Goal: Information Seeking & Learning: Learn about a topic

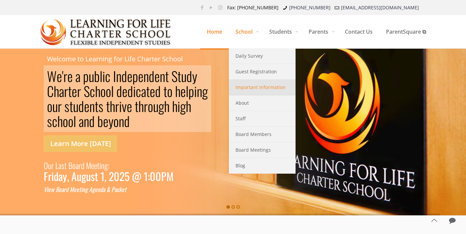
click at [247, 87] on span "Important Information" at bounding box center [260, 87] width 50 height 9
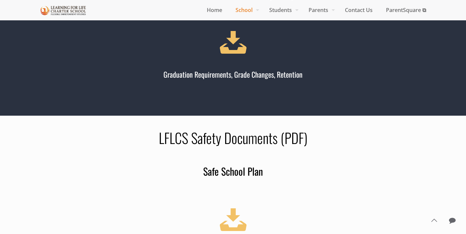
scroll to position [791, 0]
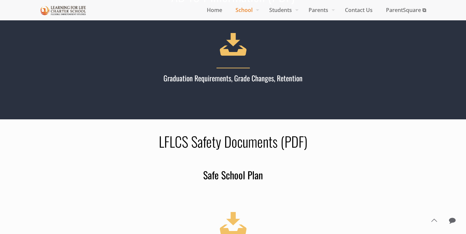
click at [222, 77] on h4 "Graduation Requirements, Grade Changes, Retention" at bounding box center [232, 78] width 195 height 10
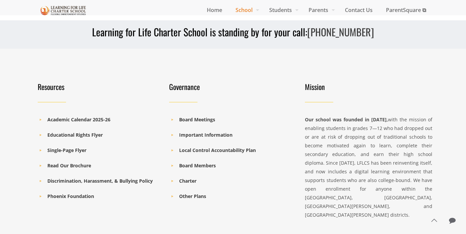
scroll to position [1520, 0]
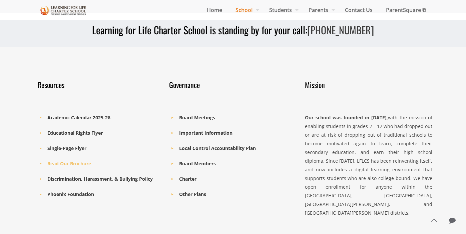
click at [81, 164] on b "Read Our Brochure" at bounding box center [69, 163] width 44 height 6
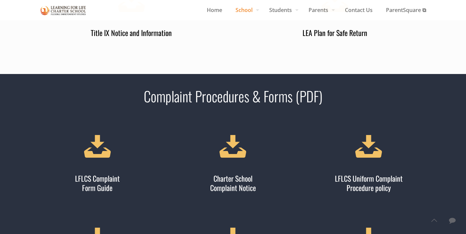
scroll to position [1105, 0]
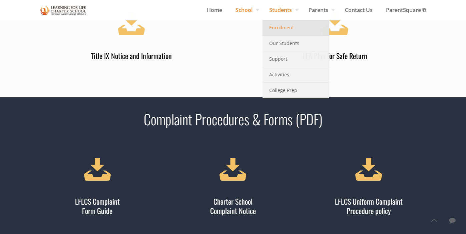
click at [279, 26] on span "Enrollment" at bounding box center [281, 27] width 25 height 9
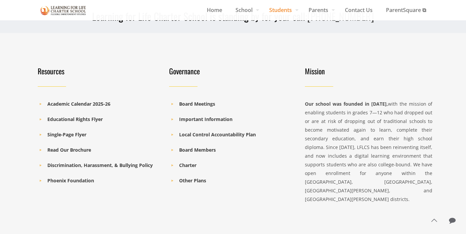
scroll to position [444, 0]
click at [82, 136] on b "Single-Page Flyer" at bounding box center [66, 134] width 39 height 6
click at [97, 105] on b "Academic Calendar 2025-26" at bounding box center [78, 103] width 63 height 6
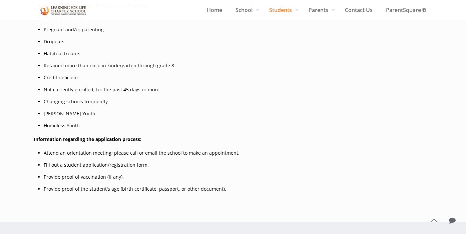
scroll to position [204, 0]
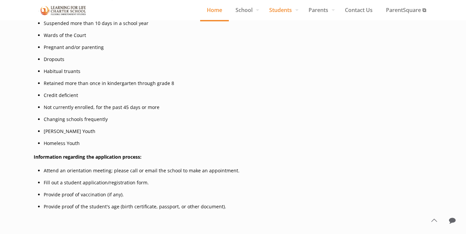
click at [213, 11] on span "Home" at bounding box center [214, 10] width 29 height 10
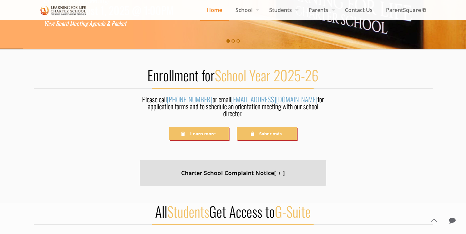
scroll to position [169, 0]
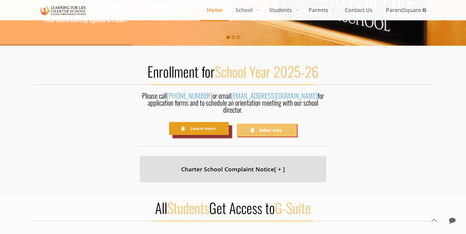
click at [216, 123] on link "Learn more" at bounding box center [199, 128] width 60 height 13
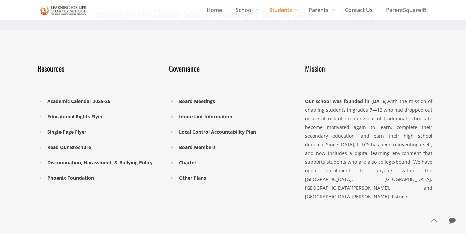
scroll to position [447, 0]
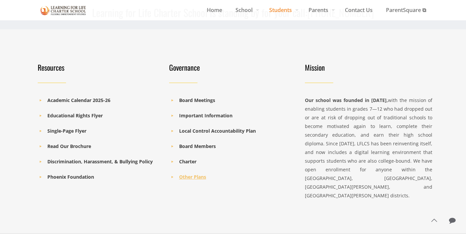
click at [201, 177] on b "Other Plans" at bounding box center [192, 177] width 27 height 6
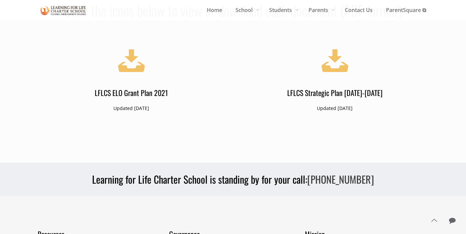
scroll to position [597, 0]
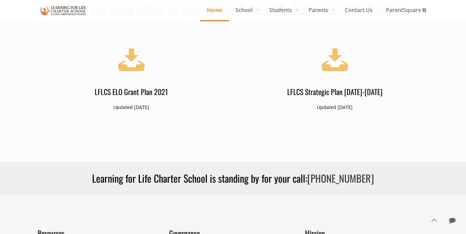
click at [213, 9] on span "Home" at bounding box center [214, 10] width 29 height 10
